Goal: Task Accomplishment & Management: Manage account settings

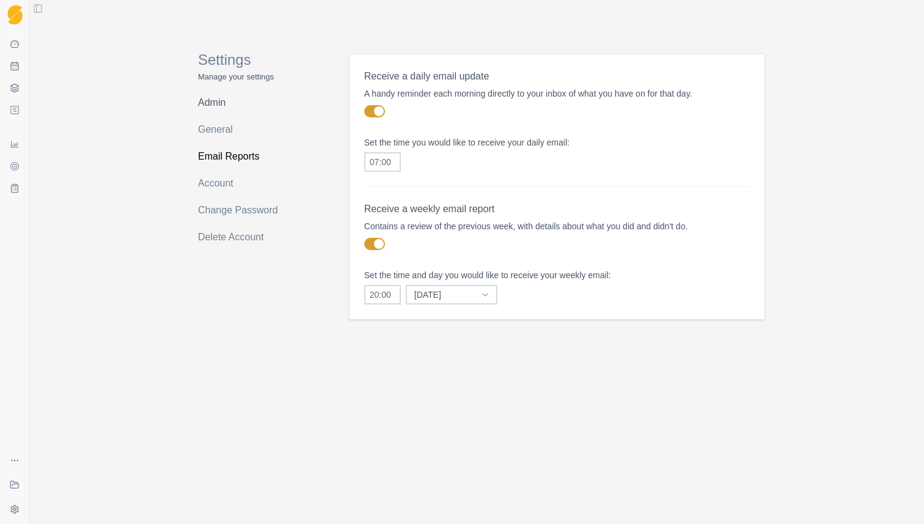
click at [219, 102] on link "Admin" at bounding box center [246, 103] width 97 height 20
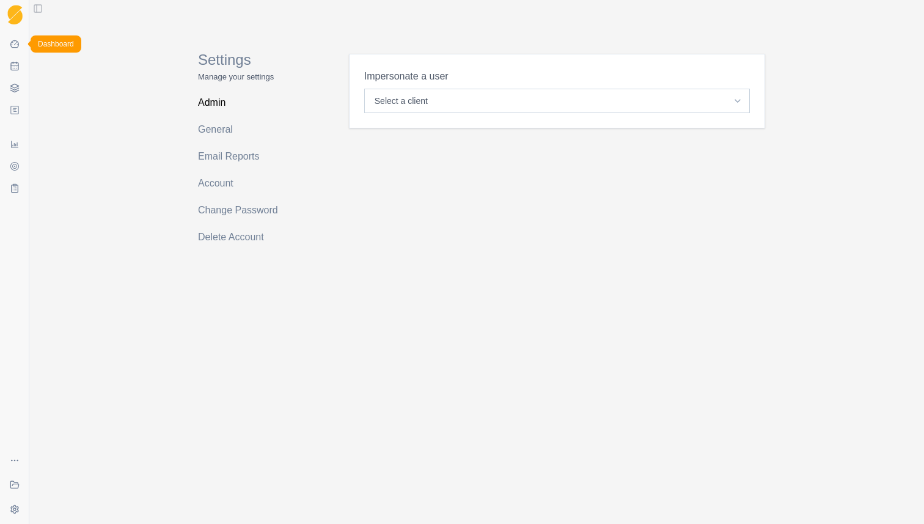
click at [12, 42] on icon at bounding box center [14, 44] width 9 height 8
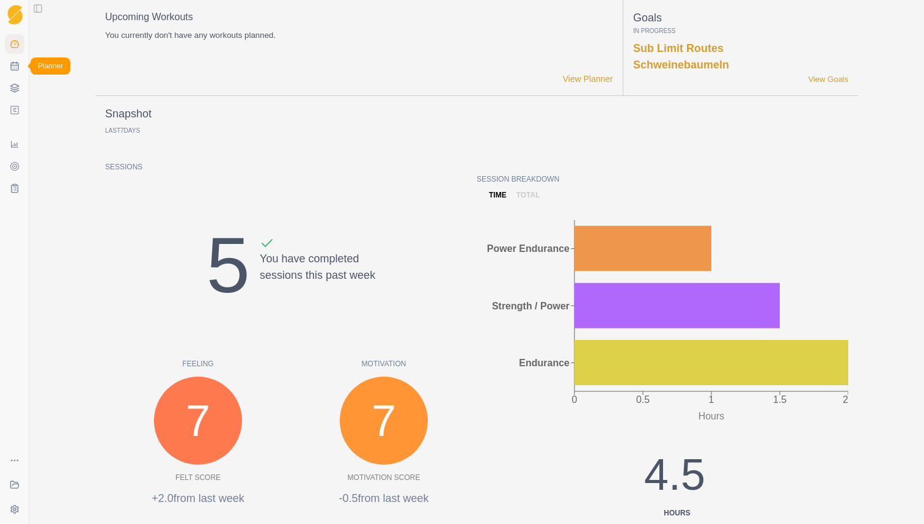
click at [17, 63] on rect at bounding box center [14, 66] width 7 height 7
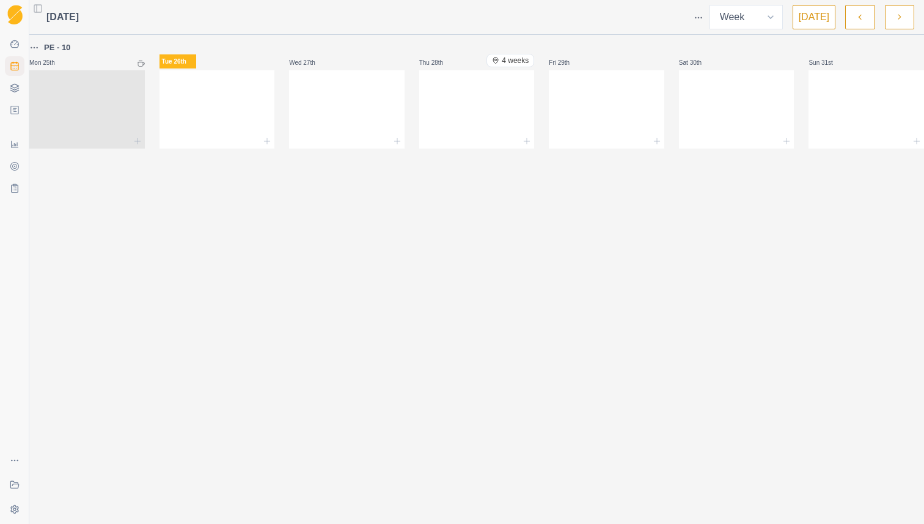
click at [160, 89] on div "PE - 10 Mon 25th Tue 26th Wed 27th Thu 28th 4 weeks Fri 29th Sat 30th Sun 31st" at bounding box center [476, 94] width 895 height 108
click at [188, 90] on div at bounding box center [218, 107] width 116 height 54
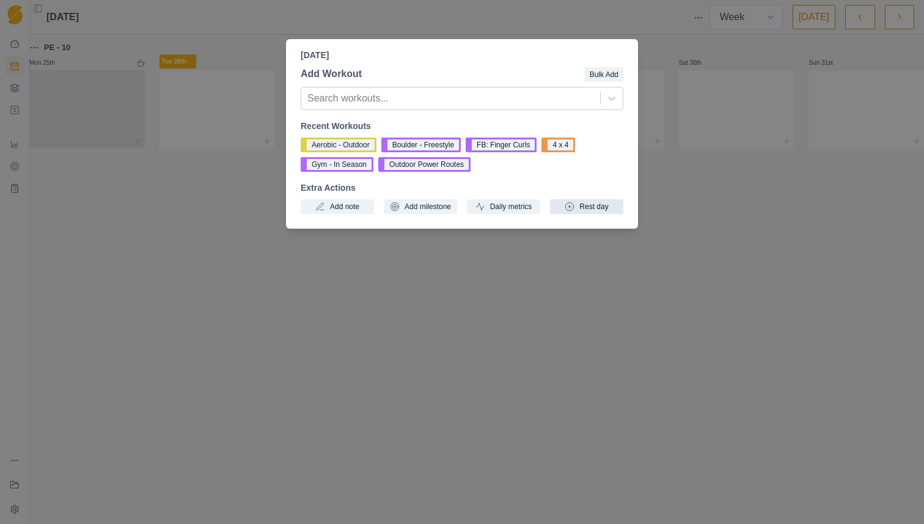
click at [583, 205] on button "Rest day" at bounding box center [586, 206] width 73 height 15
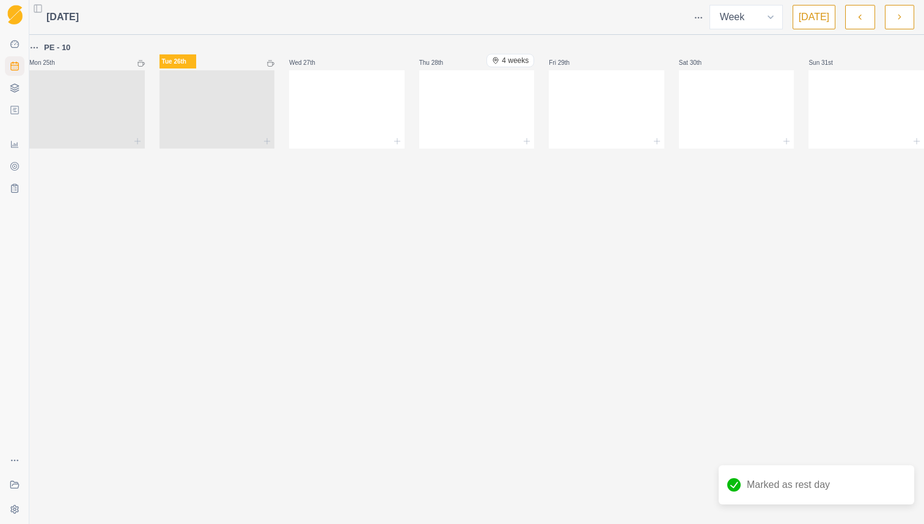
click at [207, 242] on div "[DATE] Week Month [DATE] PE - 10 Mon 25th Tue 26th Wed 27th Thu 28th 4 weeks Fr…" at bounding box center [476, 262] width 895 height 524
click at [470, 101] on div at bounding box center [477, 107] width 116 height 54
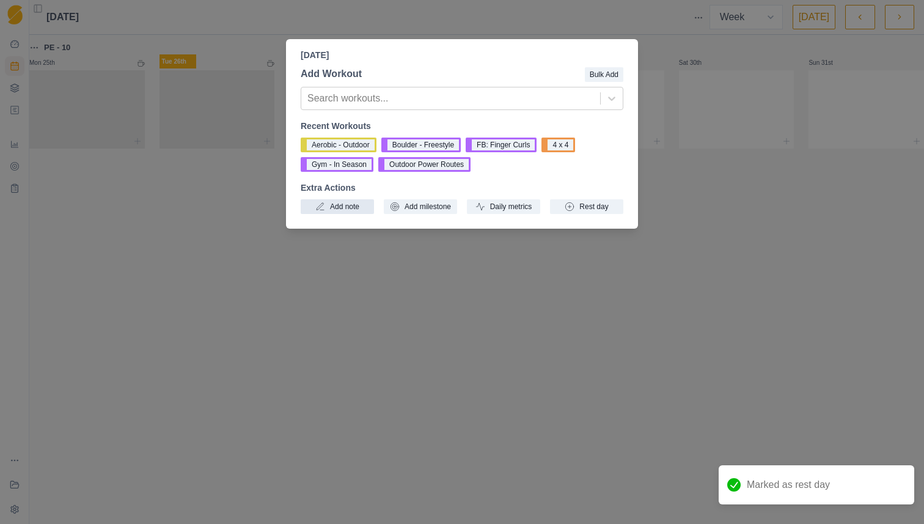
click at [347, 207] on button "Add note" at bounding box center [337, 206] width 73 height 15
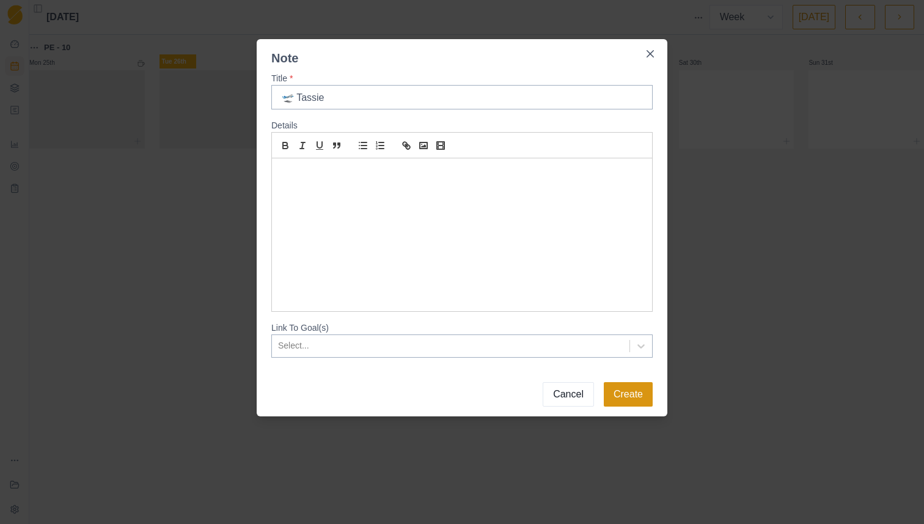
type input "🛫 Tassie"
click at [623, 394] on button "Create" at bounding box center [628, 394] width 49 height 24
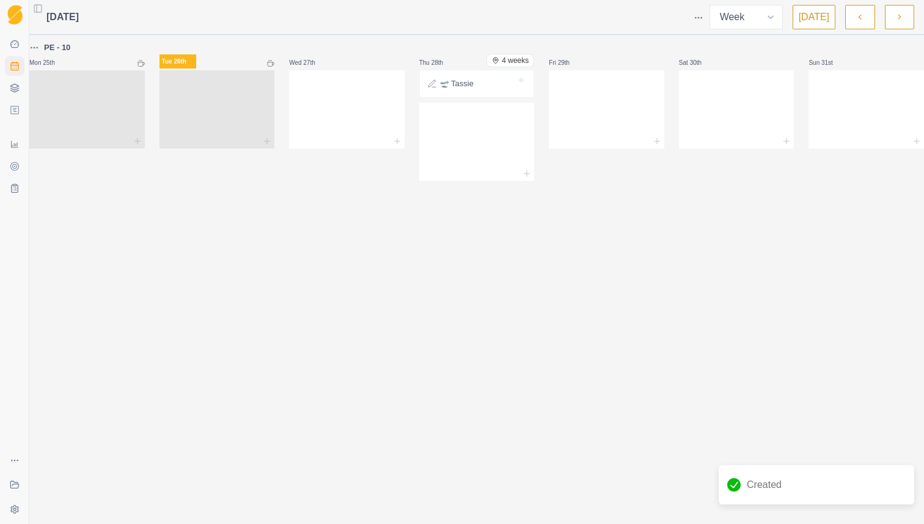
click at [780, 362] on div "[DATE] Week Month [DATE] PE - 10 Mon 25th Tue 26th Wed 27th Thu 28th 4 weeks 🛫 …" at bounding box center [476, 262] width 895 height 524
click at [333, 95] on div at bounding box center [347, 107] width 116 height 54
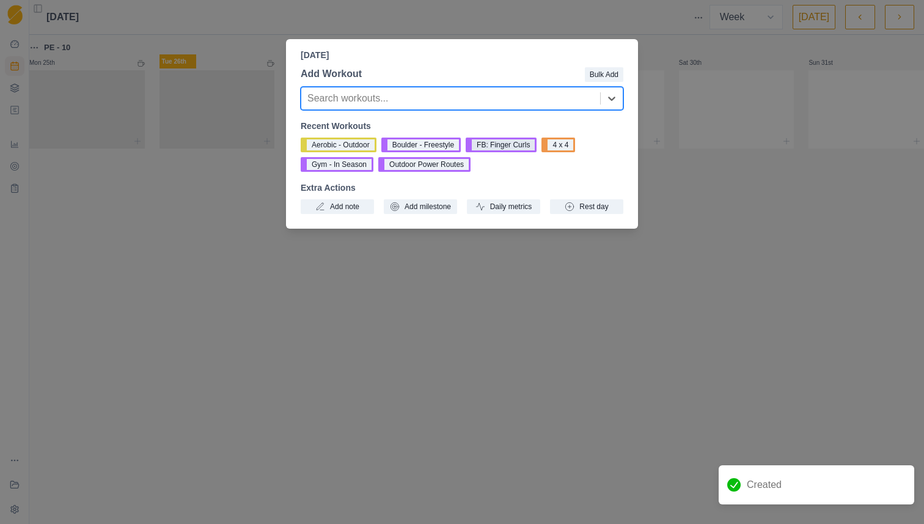
click at [496, 145] on button "FB: Finger Curls" at bounding box center [501, 145] width 71 height 15
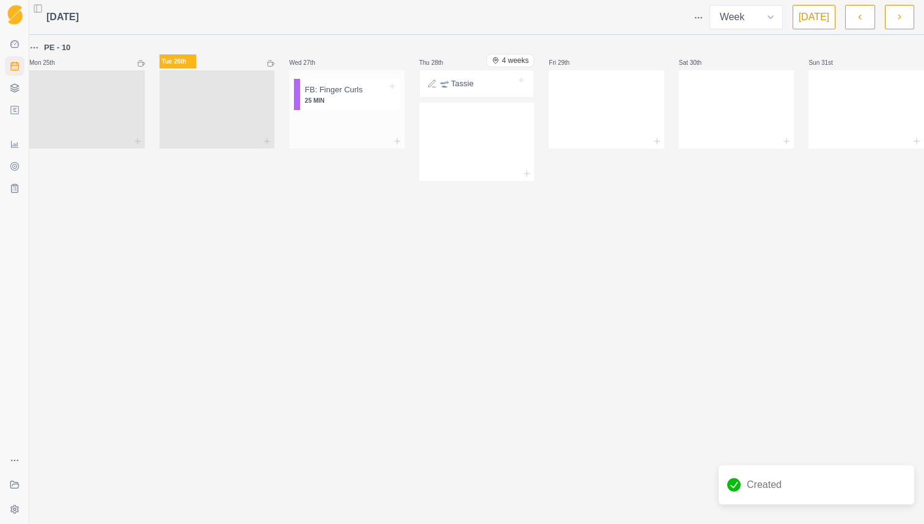
click at [376, 117] on div at bounding box center [347, 125] width 116 height 20
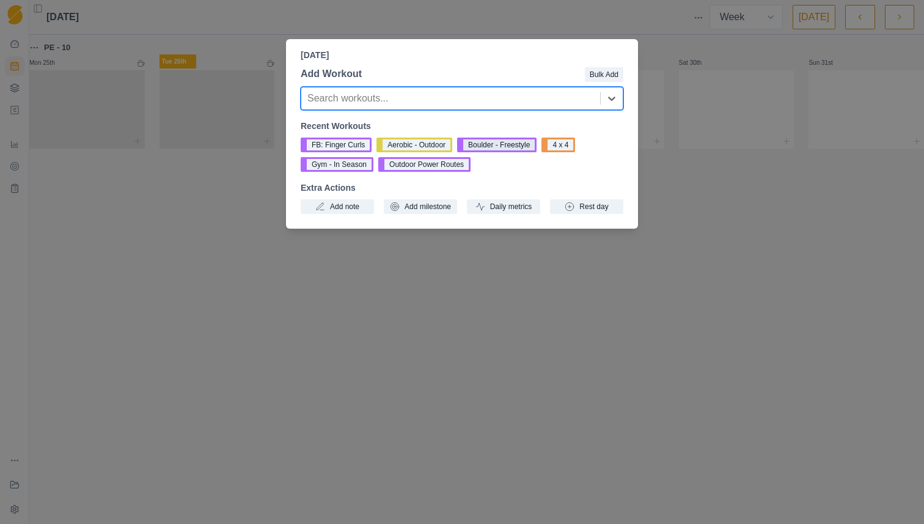
click at [499, 145] on button "Boulder - Freestyle" at bounding box center [496, 145] width 79 height 15
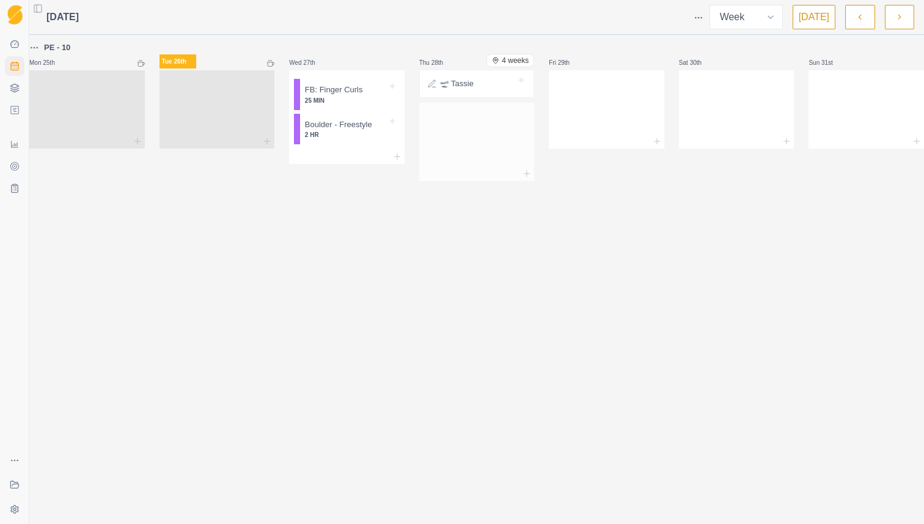
click at [482, 147] on div at bounding box center [477, 139] width 116 height 54
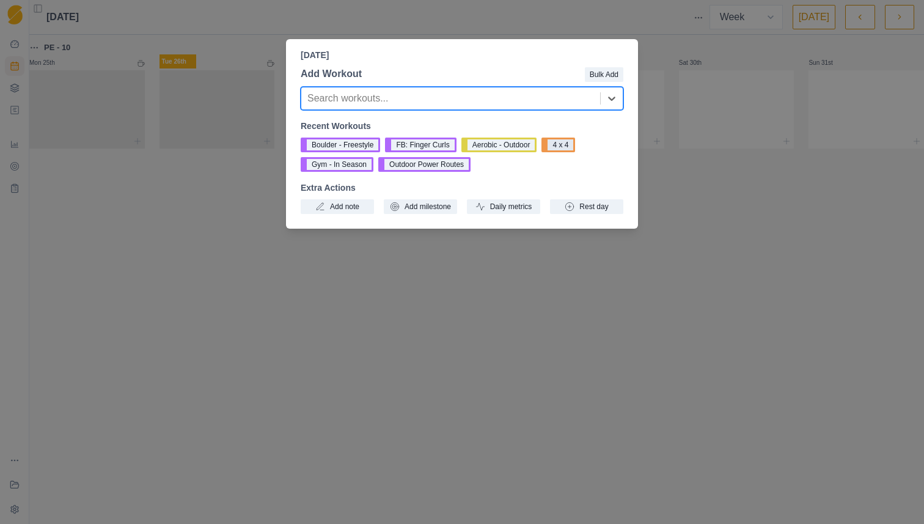
click at [565, 144] on button "4 x 4" at bounding box center [559, 145] width 34 height 15
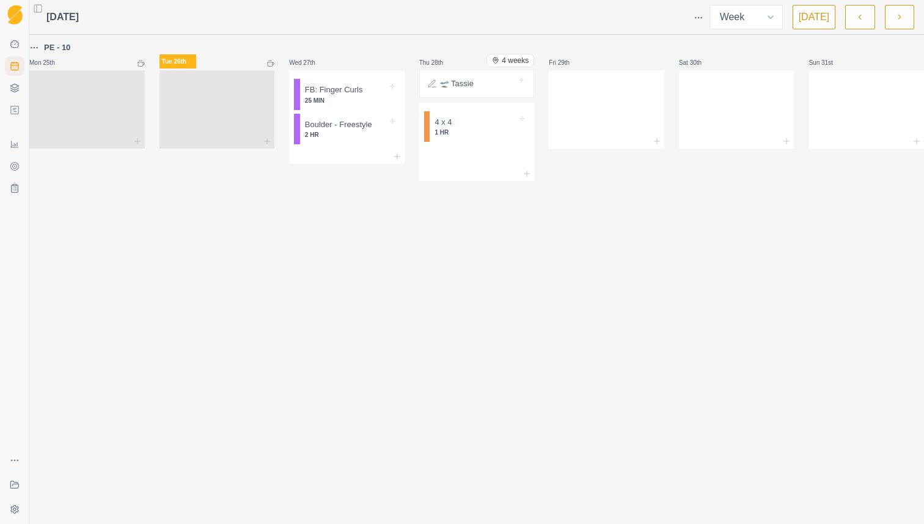
click at [526, 276] on div "[DATE] Week Month [DATE] PE - 10 Mon 25th Tue 26th Wed 27th FB: Finger Curls 25…" at bounding box center [476, 262] width 895 height 524
click at [482, 162] on div at bounding box center [477, 157] width 116 height 20
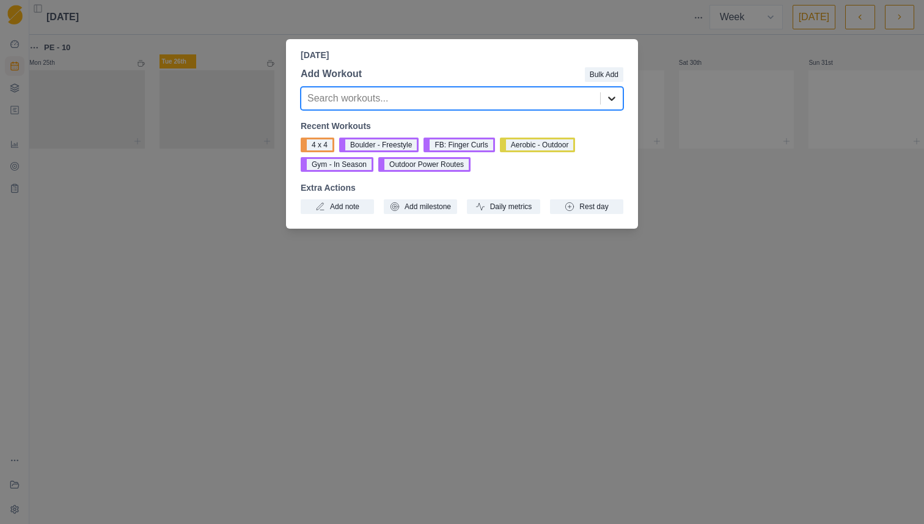
click at [609, 101] on icon at bounding box center [612, 98] width 12 height 12
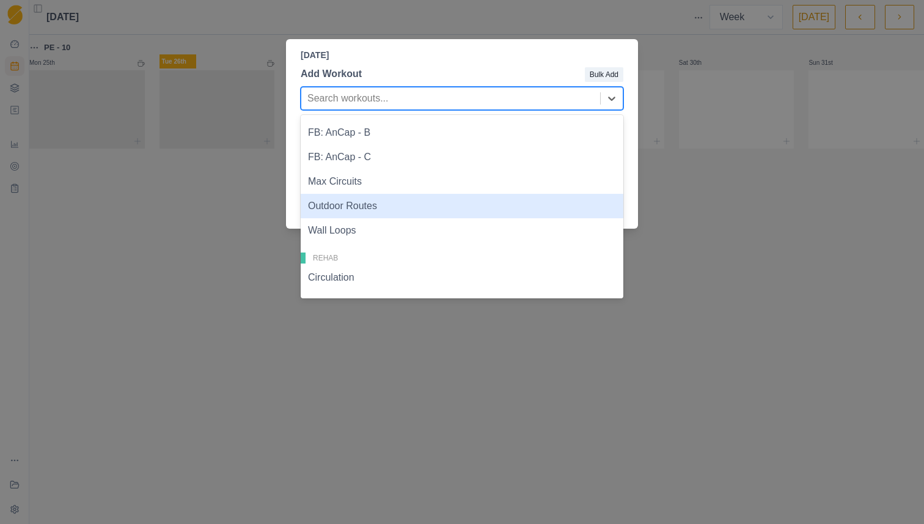
scroll to position [574, 0]
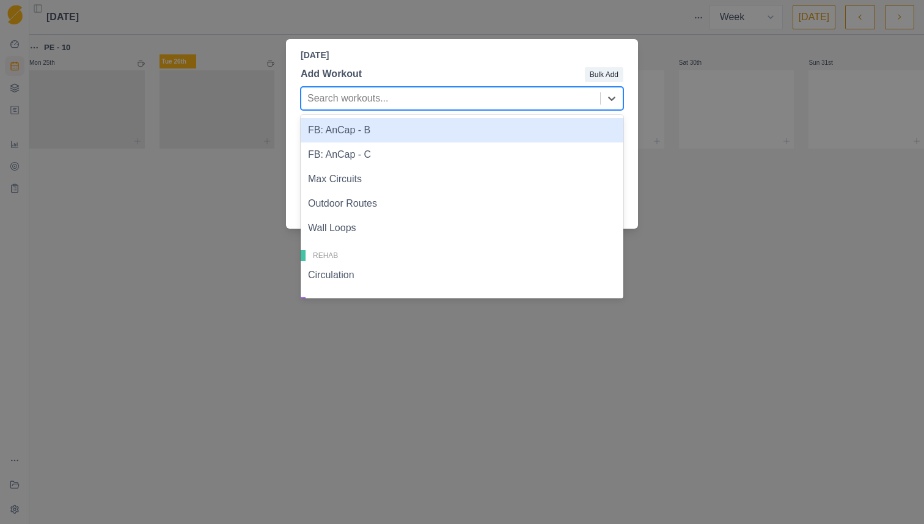
click at [464, 133] on div "FB: AnCap - B" at bounding box center [462, 130] width 323 height 24
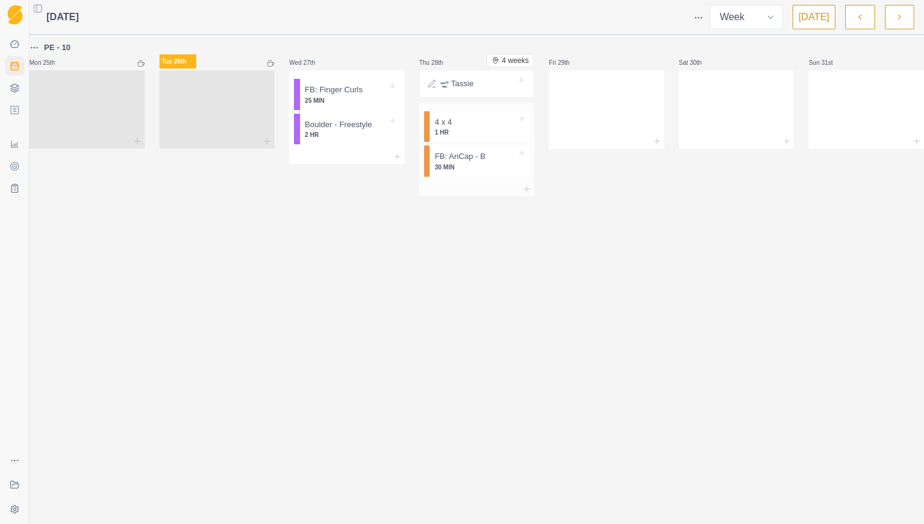
click at [479, 165] on p "30 MIN" at bounding box center [476, 167] width 83 height 9
drag, startPoint x: 484, startPoint y: 164, endPoint x: 359, endPoint y: 169, distance: 124.8
click at [359, 169] on div "PE - 10 Mon 25th Tue 26th Wed 27th FB: Finger Curls 25 MIN [GEOGRAPHIC_DATA] - …" at bounding box center [476, 120] width 895 height 160
click at [466, 304] on div "[DATE] Week Month [DATE] PE - 10 Mon 25th Tue 26th Wed 27th FB: Finger Curls 25…" at bounding box center [476, 262] width 895 height 524
click at [70, 46] on p "PE - 10" at bounding box center [57, 48] width 26 height 12
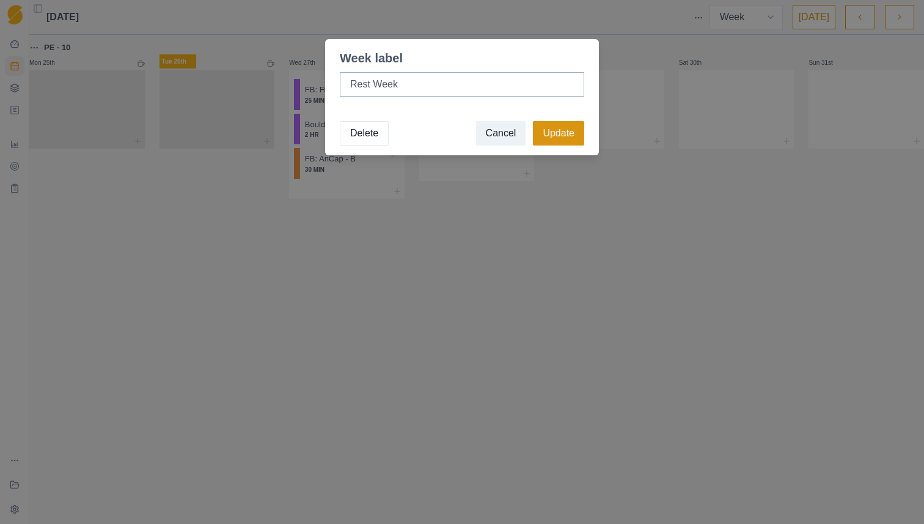
type input "Rest Week"
click at [572, 128] on button "Update" at bounding box center [558, 133] width 51 height 24
